Goal: Check status: Check status

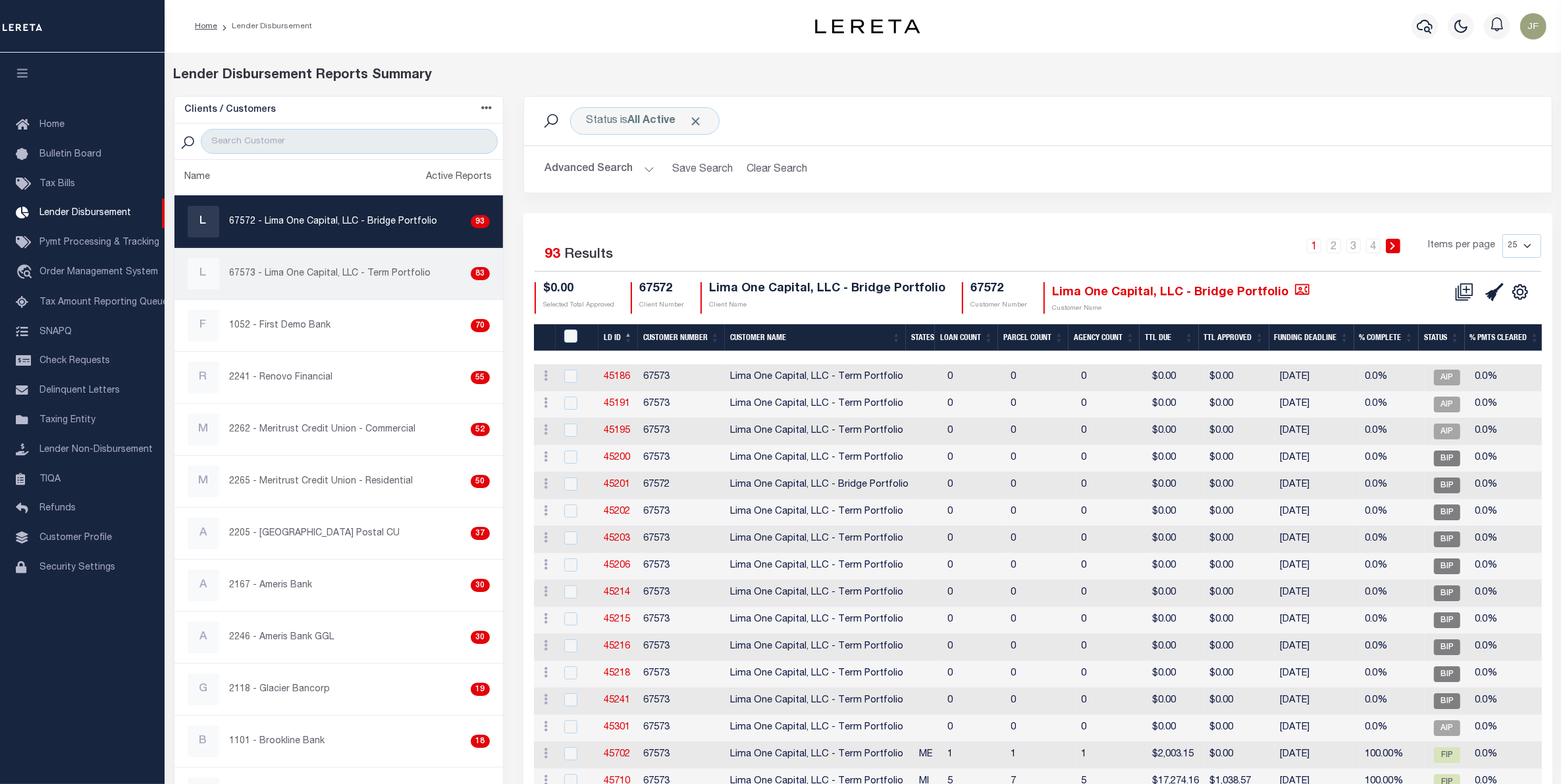
click at [324, 267] on div "L 67573 - Lima One Capital, LLC - Term Portfolio 83" at bounding box center [339, 273] width 302 height 31
checkbox input "true"
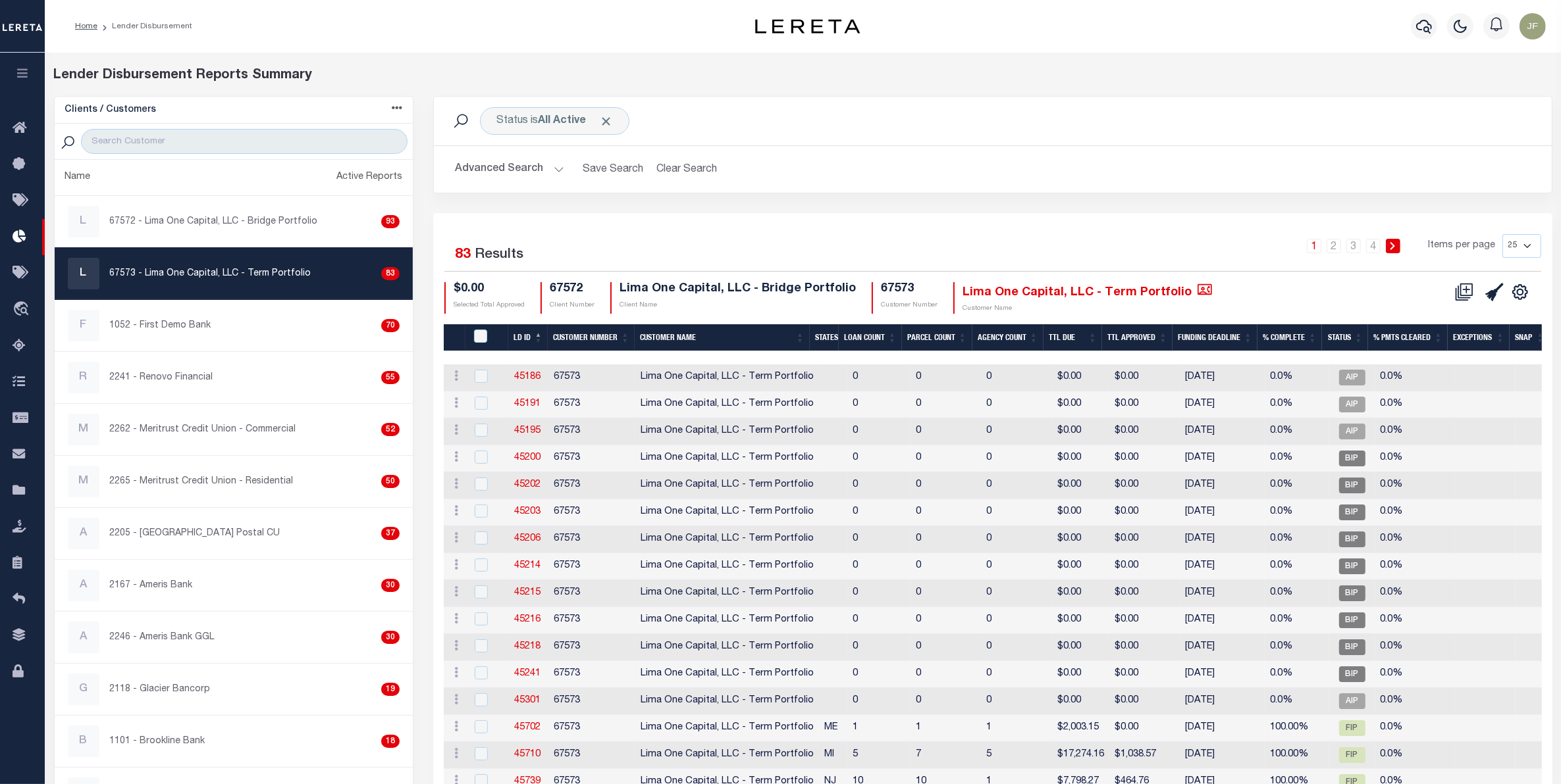
click at [534, 168] on button "Advanced Search" at bounding box center [510, 169] width 109 height 26
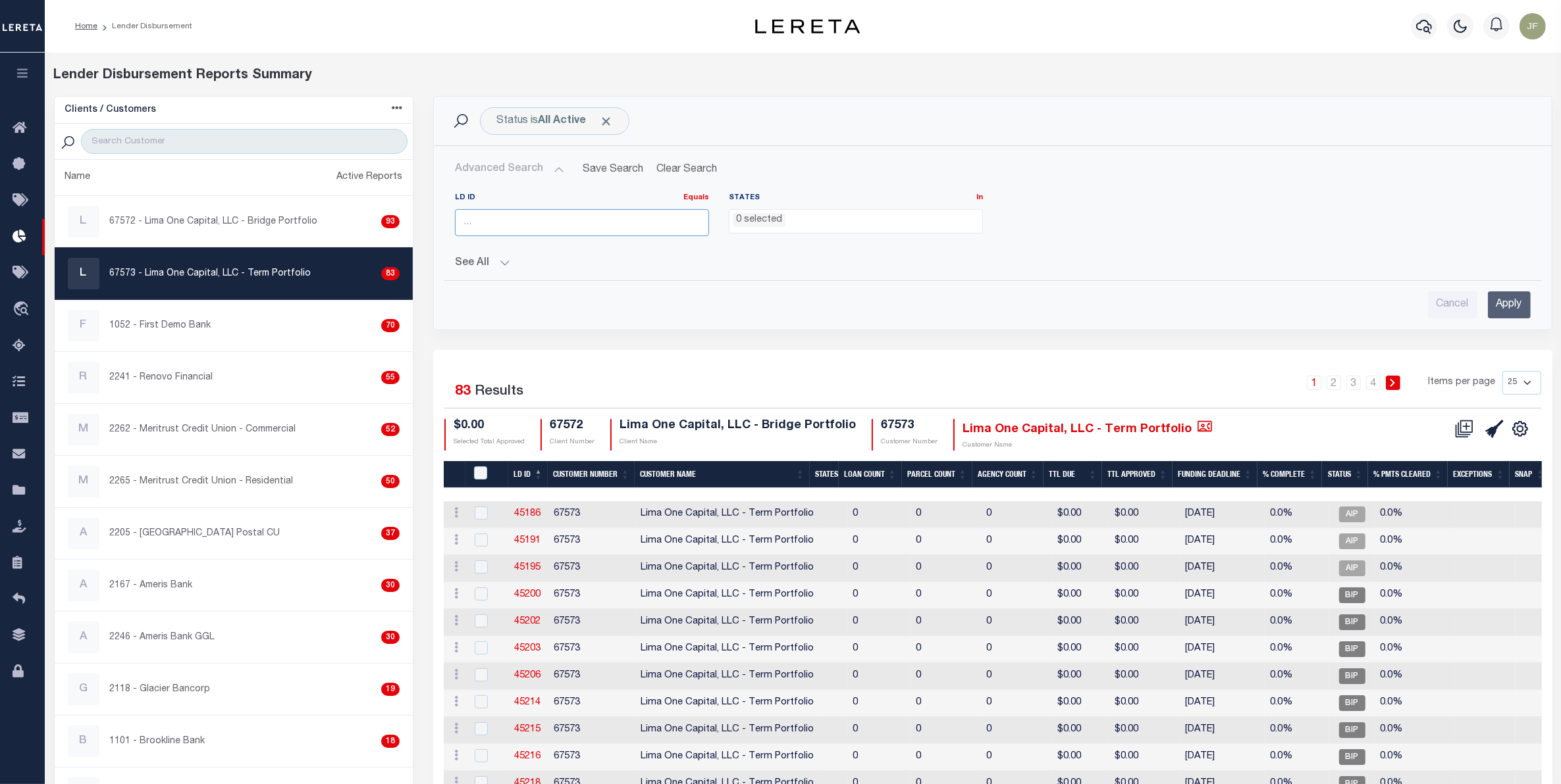
click at [514, 219] on input "number" at bounding box center [582, 222] width 254 height 27
type input "46484"
click at [1502, 297] on input "Apply" at bounding box center [1509, 305] width 43 height 27
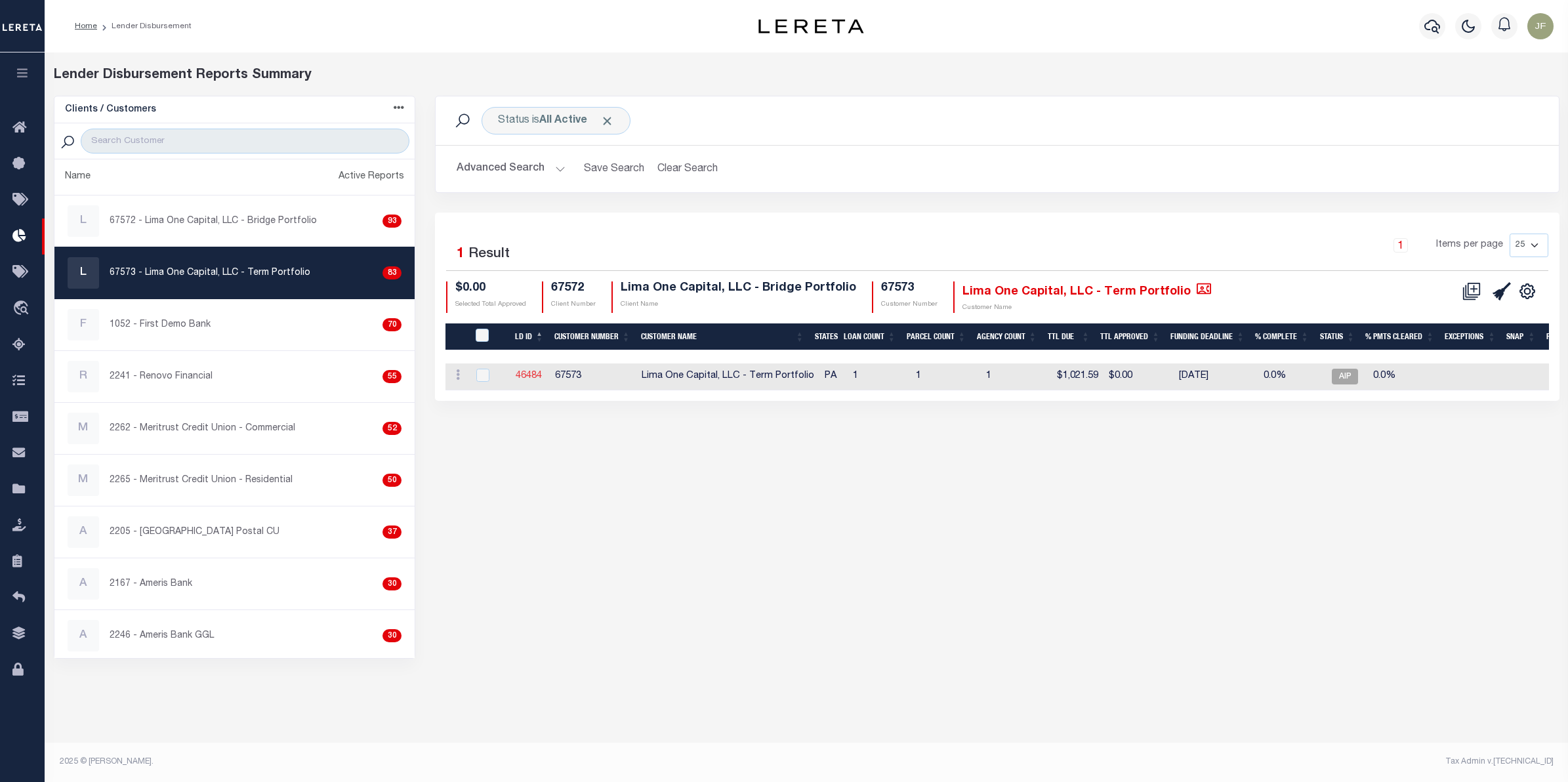
click at [532, 376] on link "46484" at bounding box center [529, 376] width 26 height 10
checkbox input "true"
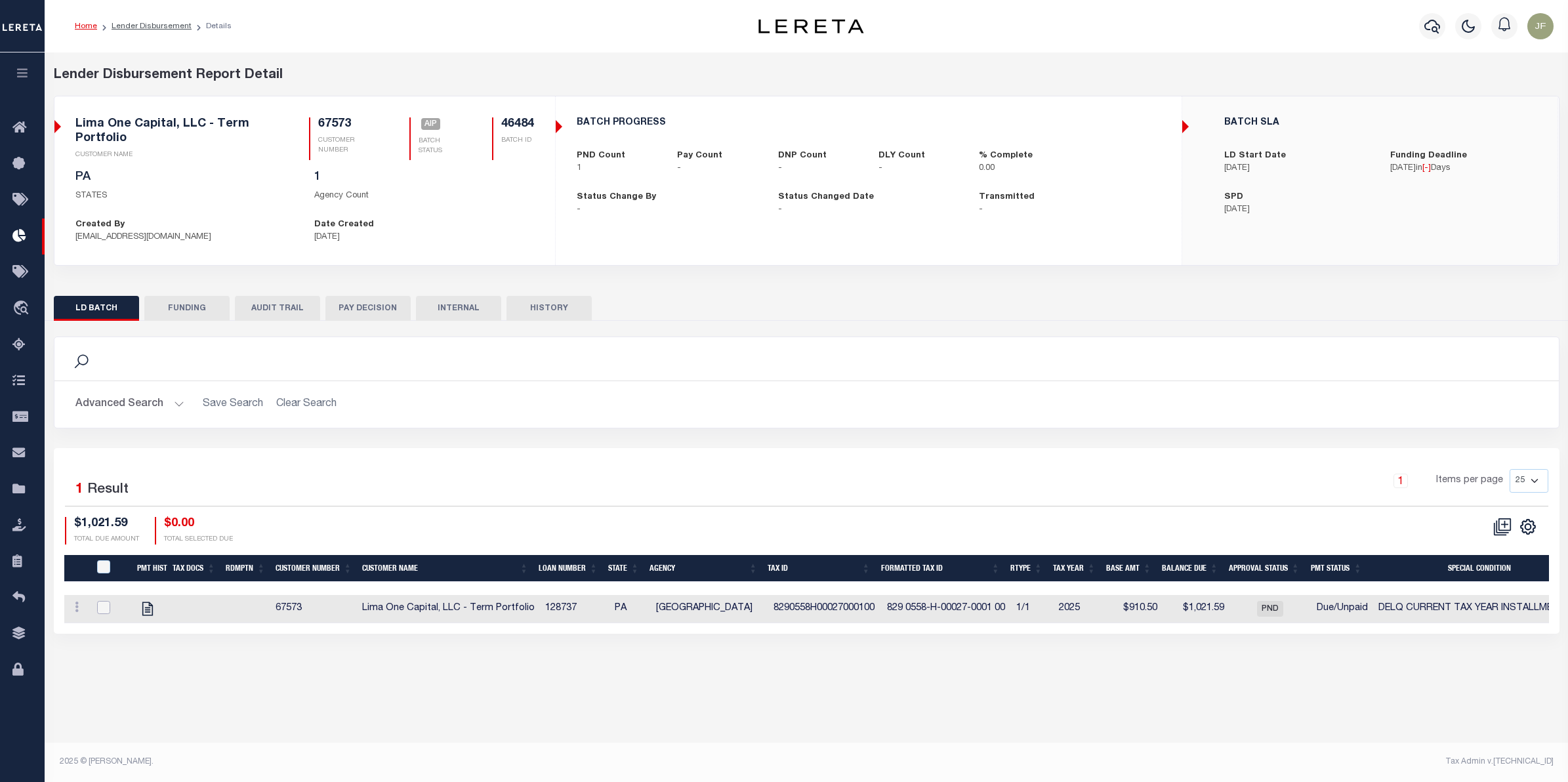
click at [105, 611] on input "checkbox" at bounding box center [103, 607] width 13 height 13
checkbox input "true"
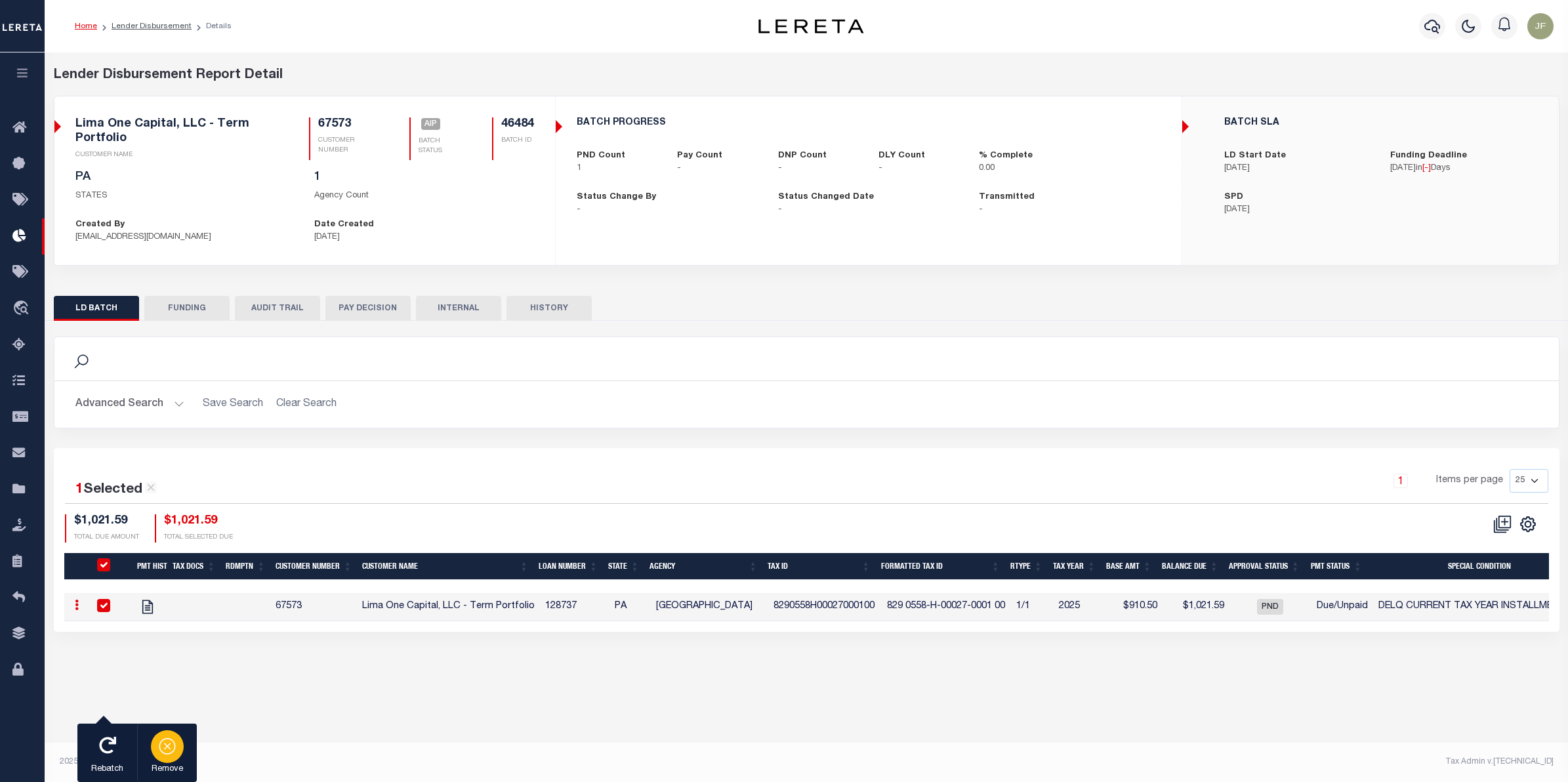
click at [169, 742] on icon "button" at bounding box center [167, 745] width 18 height 18
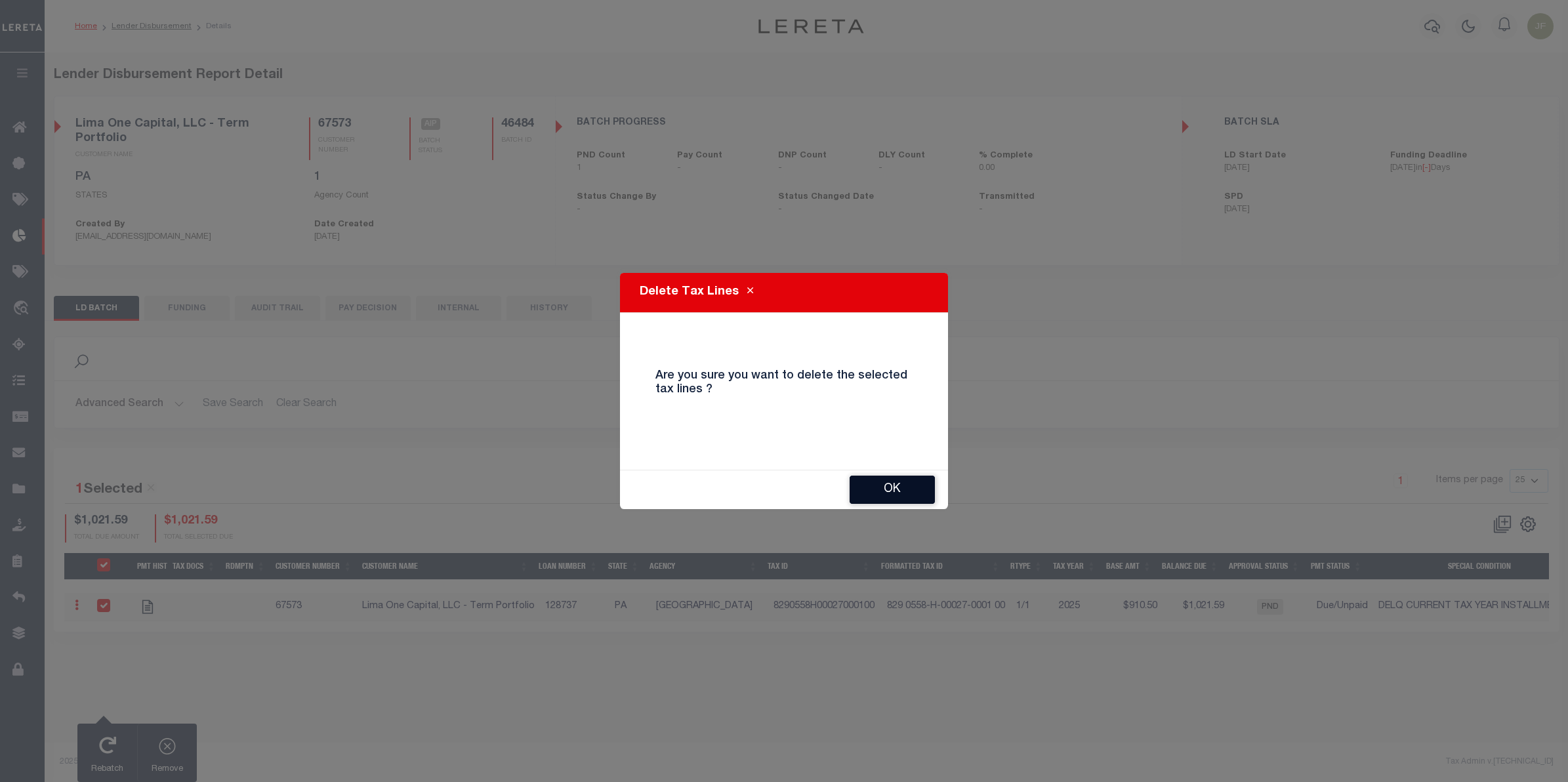
click at [900, 489] on button "OK" at bounding box center [892, 489] width 86 height 29
